Goal: Information Seeking & Learning: Learn about a topic

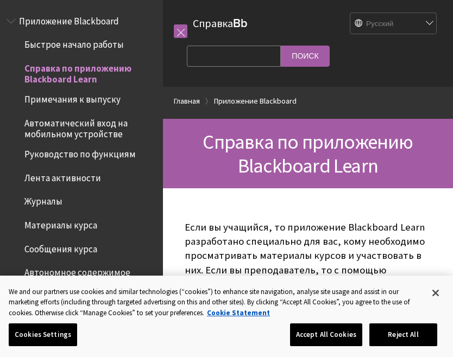
scroll to position [42, 0]
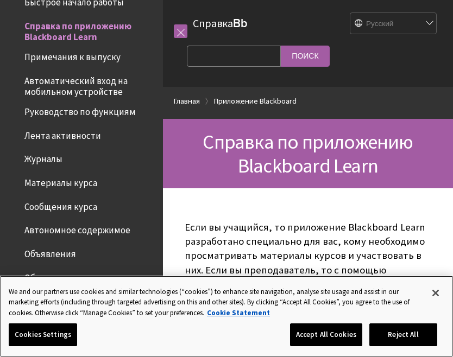
click at [324, 335] on button "Accept All Cookies" at bounding box center [326, 335] width 72 height 23
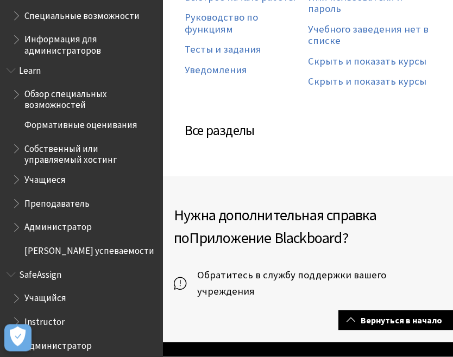
scroll to position [492, 0]
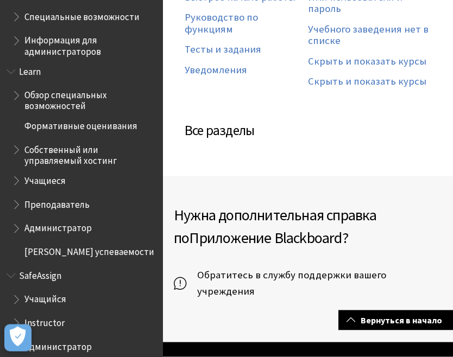
click at [235, 121] on h3 "Все разделы" at bounding box center [308, 131] width 246 height 21
click at [226, 121] on h3 "Все разделы" at bounding box center [308, 131] width 246 height 21
click at [232, 121] on h3 "Все разделы" at bounding box center [308, 131] width 246 height 21
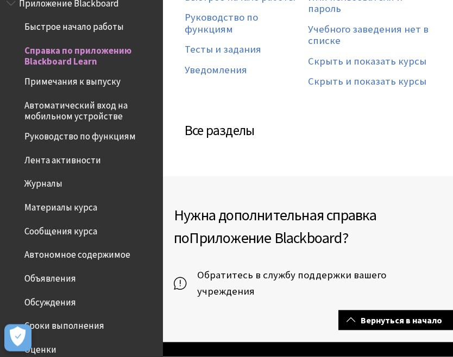
scroll to position [16, 0]
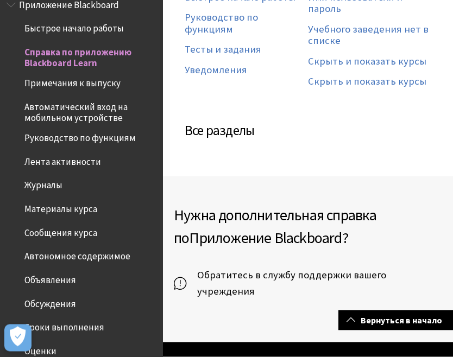
click at [78, 205] on span "Материалы курса" at bounding box center [60, 207] width 73 height 15
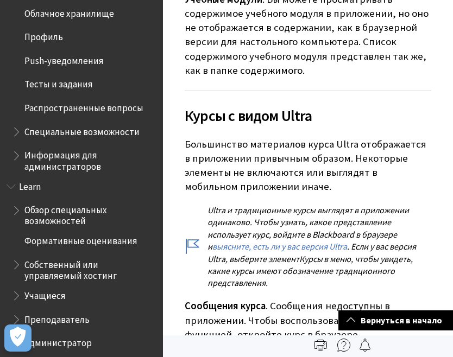
scroll to position [378, 0]
click at [124, 100] on span "Распространенные вопросы" at bounding box center [83, 105] width 119 height 15
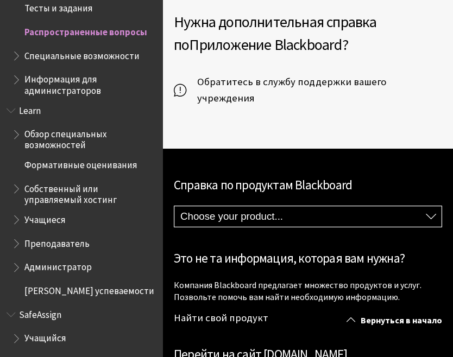
scroll to position [2179, 0]
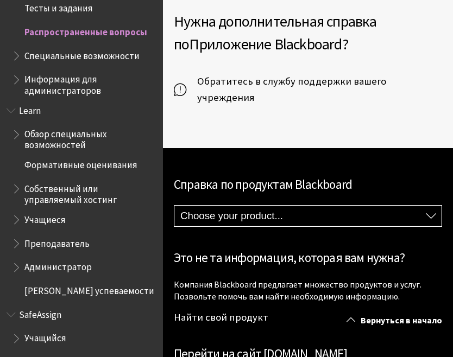
click at [395, 73] on span "Обратитесь в службу поддержки вашего учреждения" at bounding box center [314, 89] width 256 height 33
